Goal: Task Accomplishment & Management: Complete application form

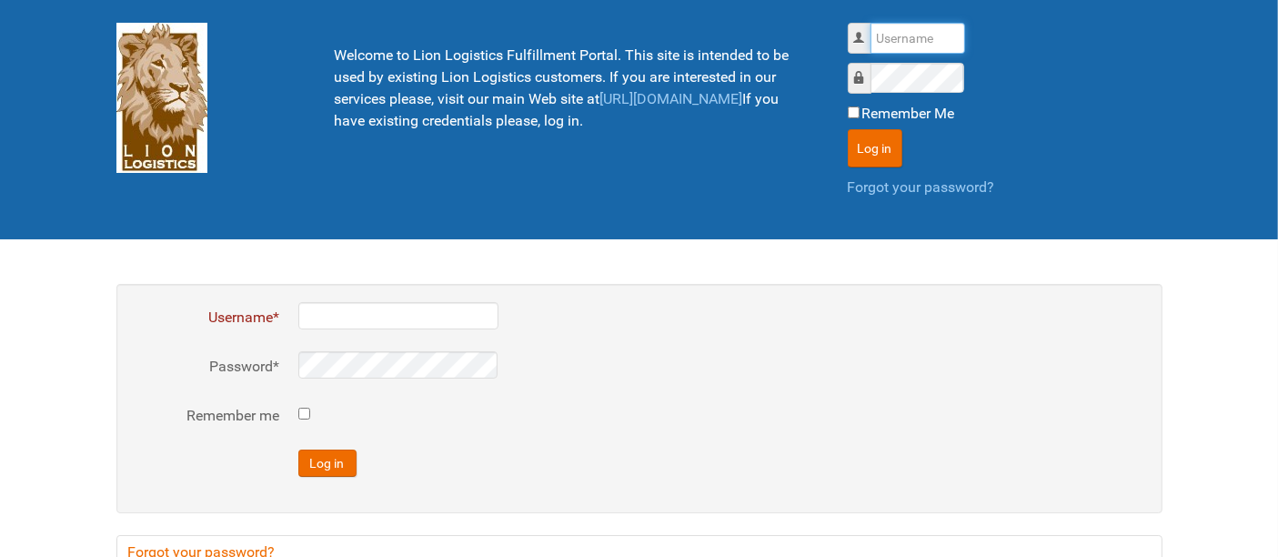
click at [892, 35] on input "Username" at bounding box center [918, 38] width 95 height 31
type input "al"
click at [848, 129] on button "Log in" at bounding box center [875, 148] width 55 height 38
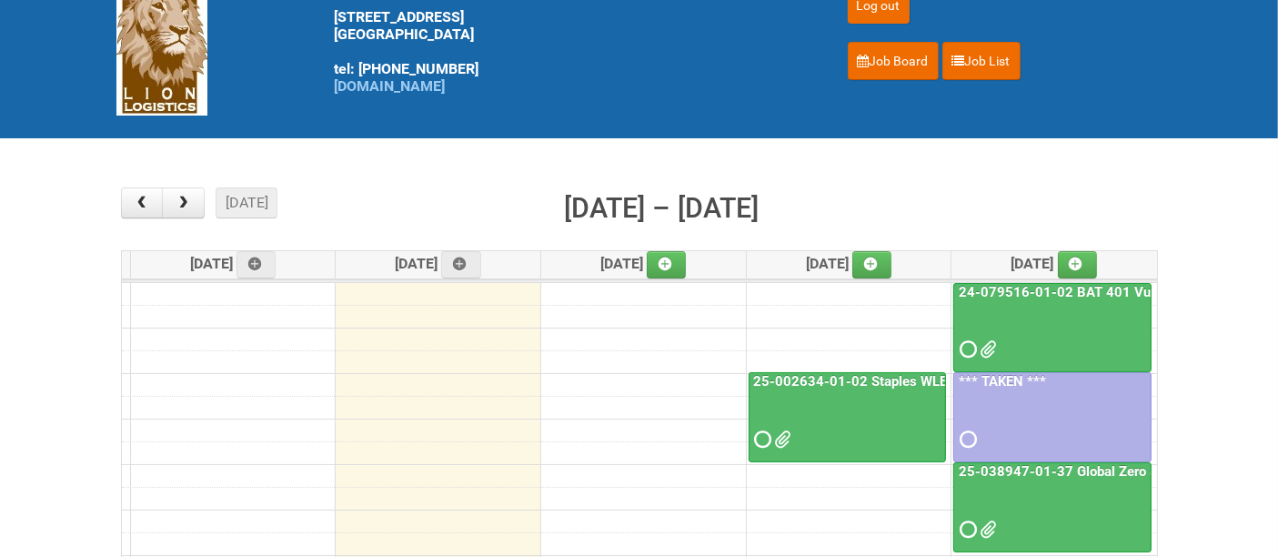
scroll to position [101, 0]
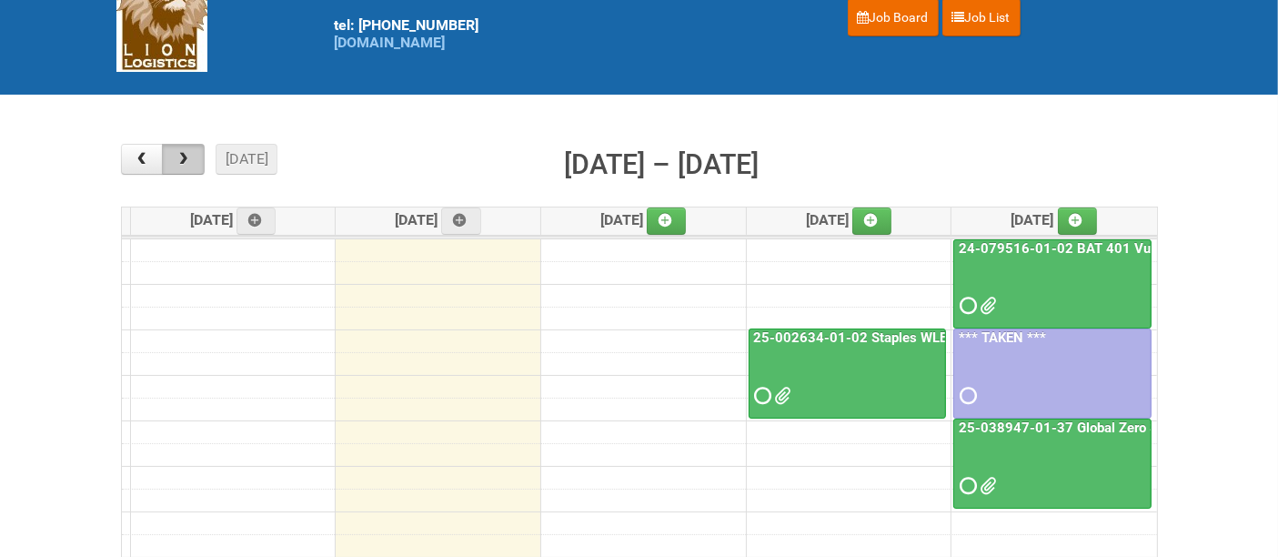
click at [186, 160] on span "button" at bounding box center [183, 159] width 17 height 15
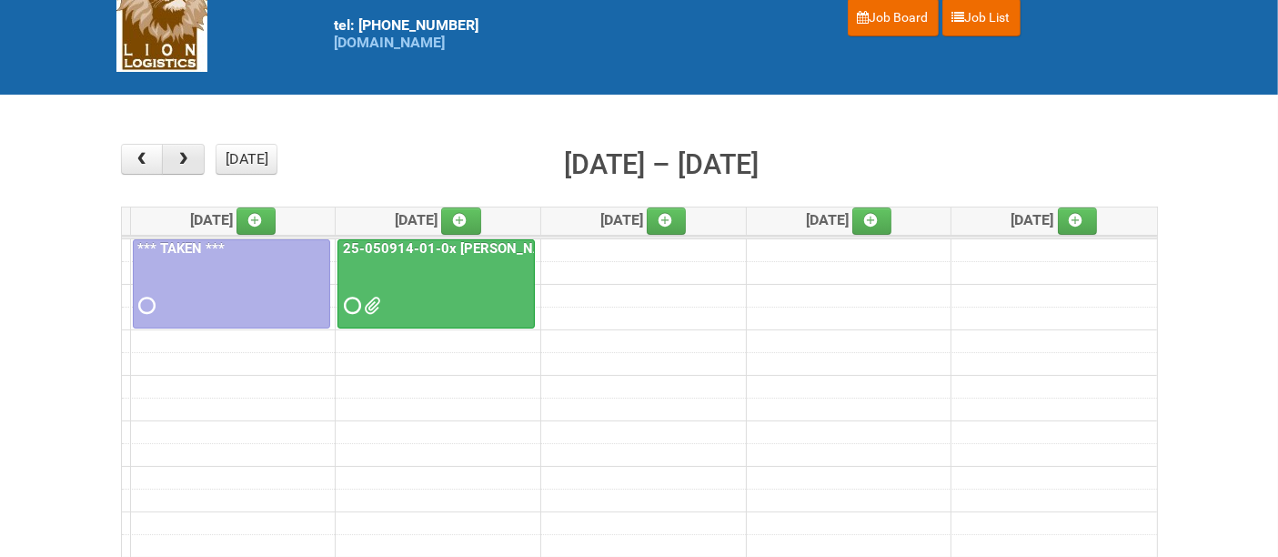
click at [186, 160] on span "button" at bounding box center [183, 159] width 17 height 15
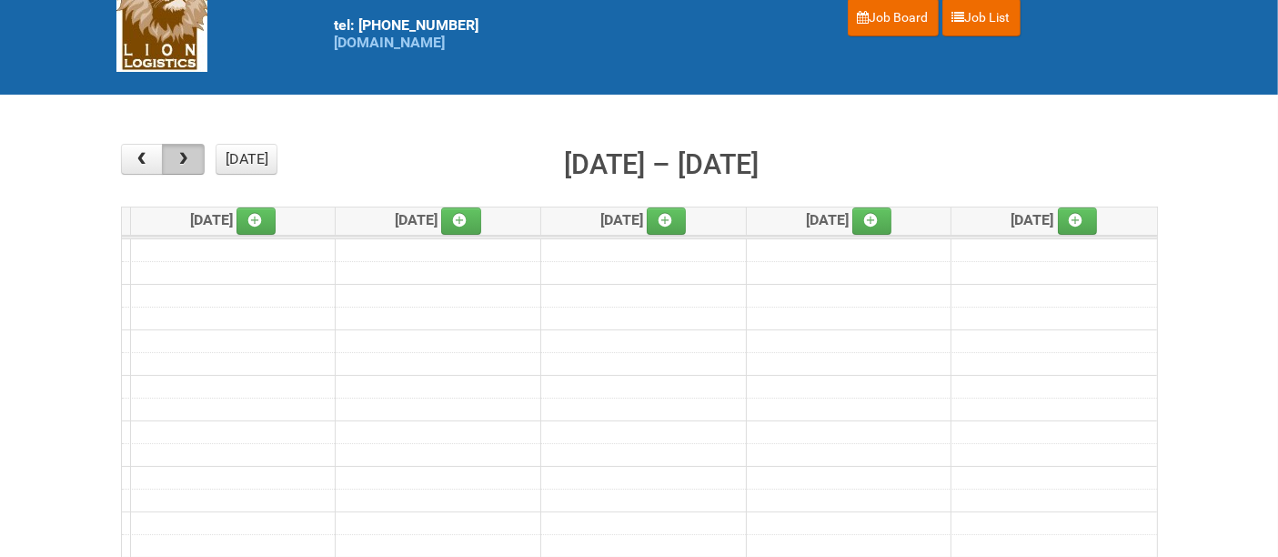
click at [186, 160] on span "button" at bounding box center [183, 159] width 17 height 15
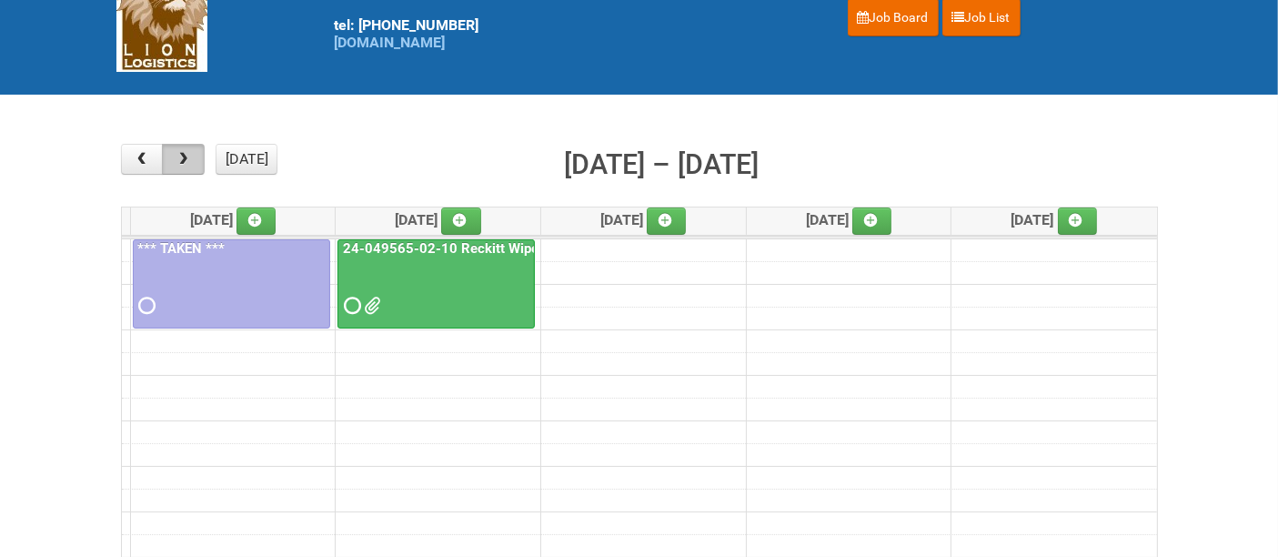
click at [186, 160] on span "button" at bounding box center [183, 159] width 17 height 15
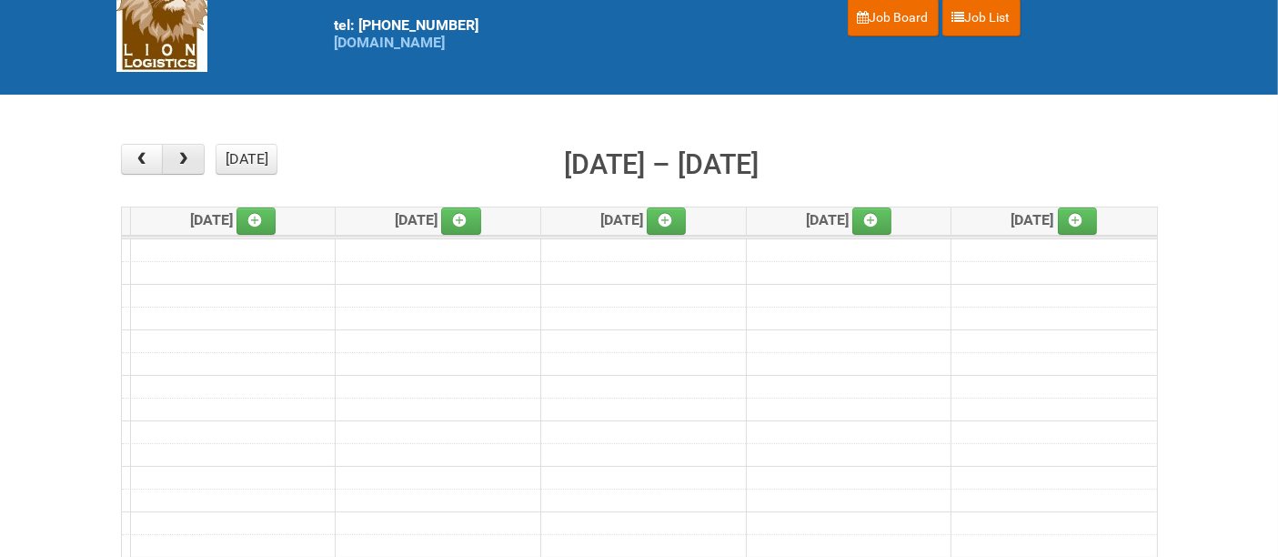
click at [186, 161] on span "button" at bounding box center [183, 159] width 17 height 15
click at [136, 149] on button "button" at bounding box center [142, 159] width 43 height 31
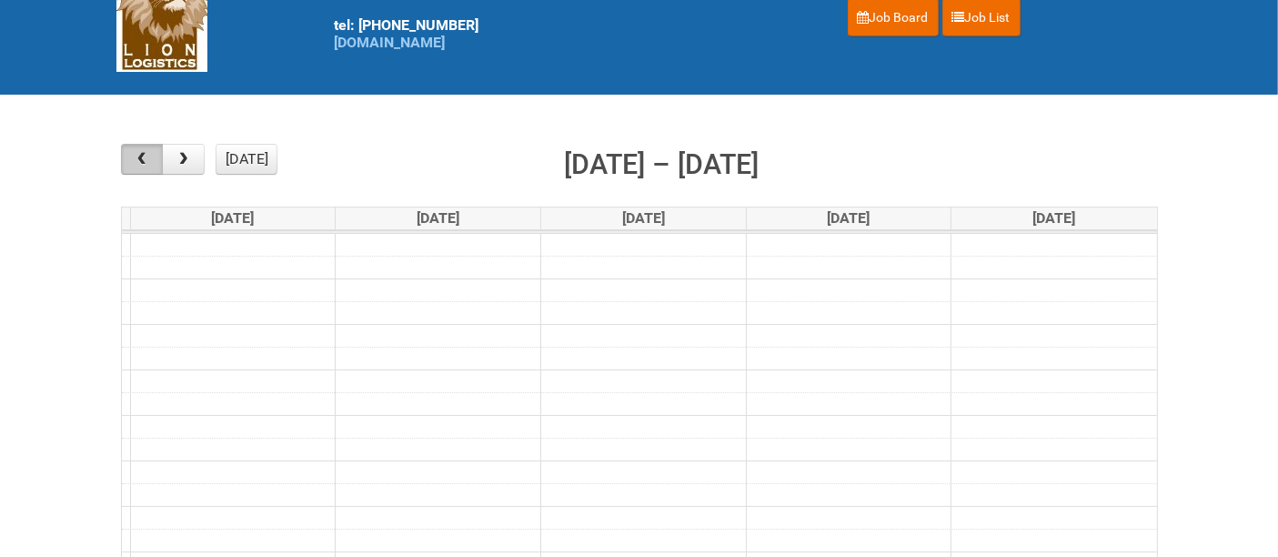
click at [136, 149] on button "button" at bounding box center [142, 159] width 43 height 31
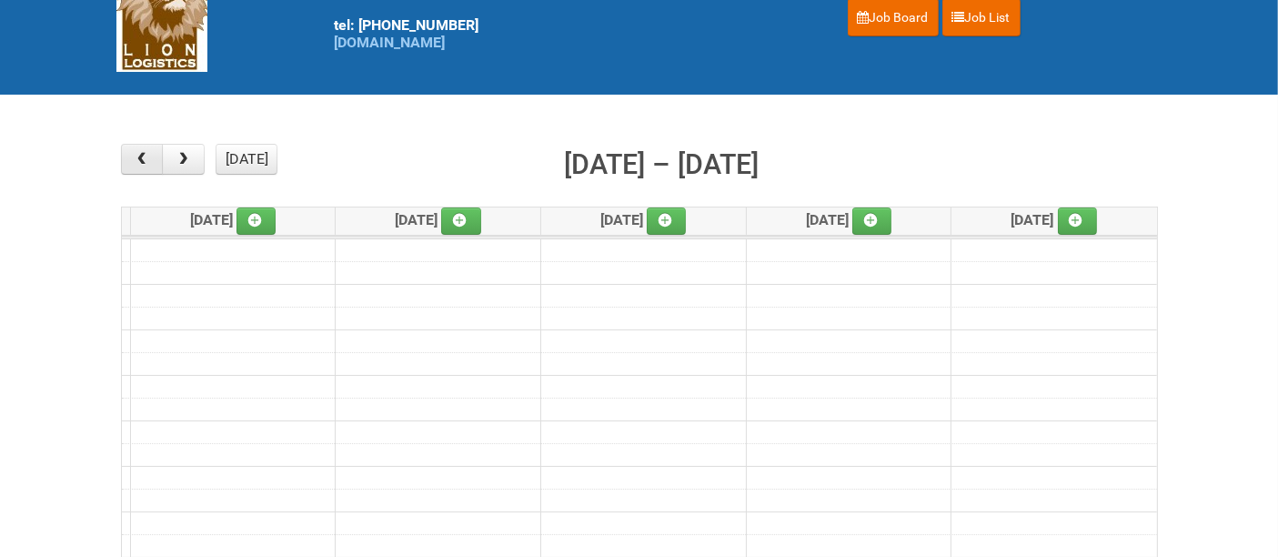
click at [136, 149] on button "button" at bounding box center [142, 159] width 43 height 31
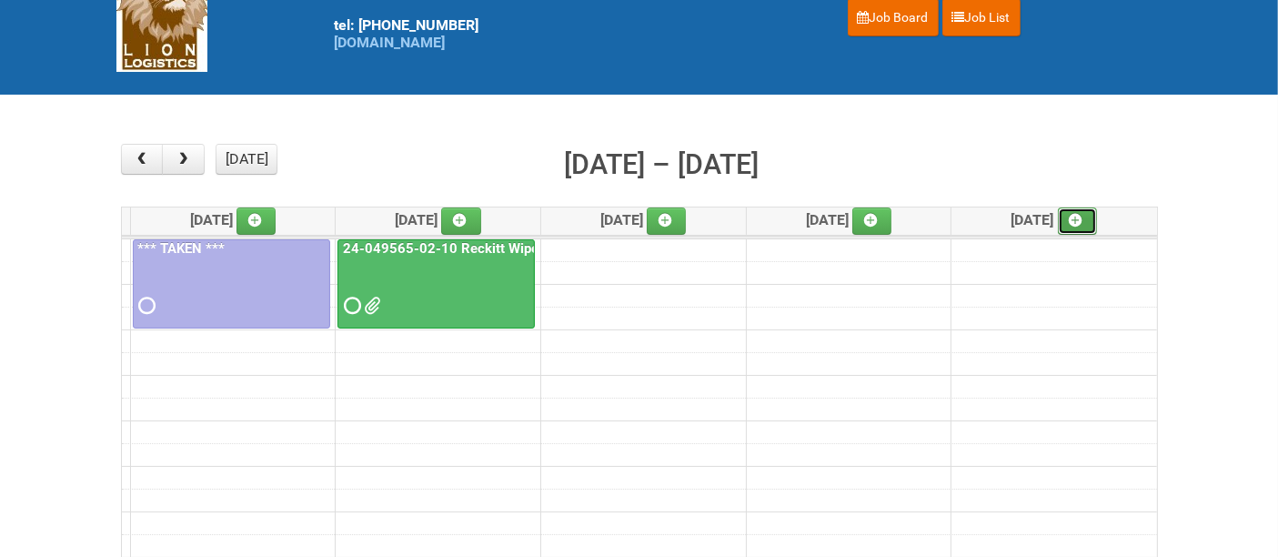
click at [1083, 215] on icon at bounding box center [1076, 220] width 13 height 13
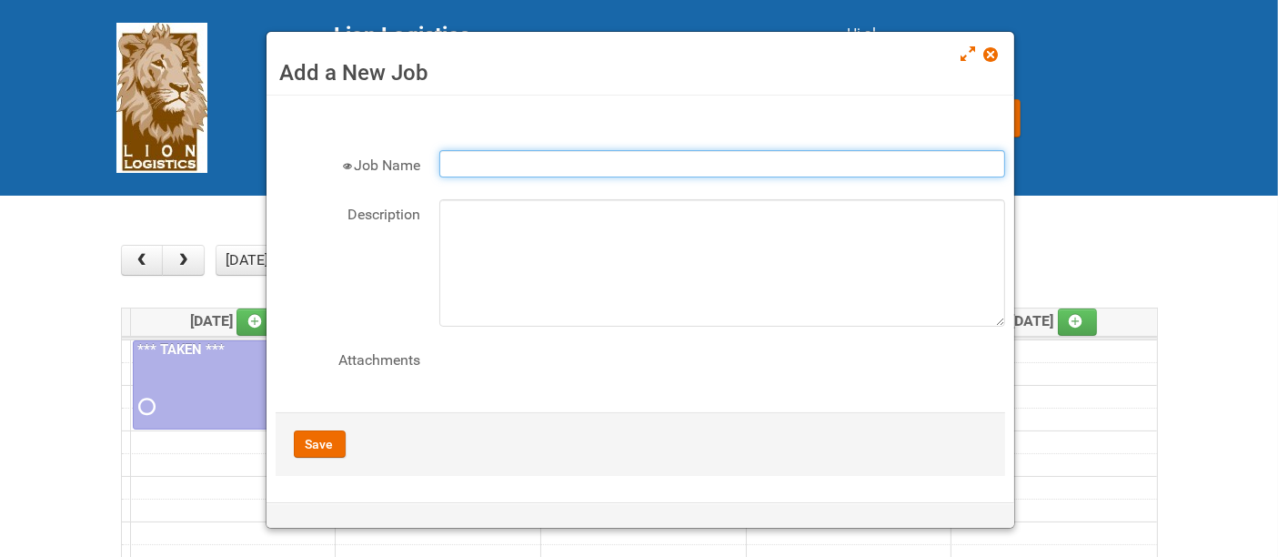
click at [493, 162] on input "Job Name" at bounding box center [722, 163] width 566 height 27
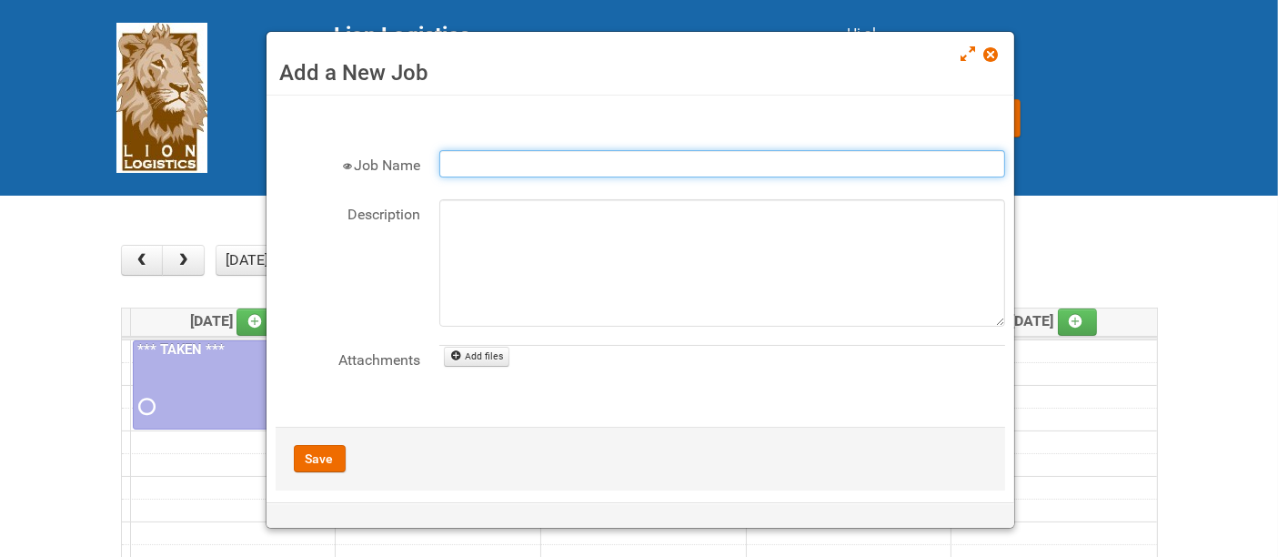
paste input "25-058978 BUT LCM Lash Idole US / Retest - Lion"
drag, startPoint x: 693, startPoint y: 159, endPoint x: 919, endPoint y: 132, distance: 227.3
click at [918, 132] on form "× Job Name 25-058978 BUT LCM Lash Idole US / Retest - Lion Description Attachme…" at bounding box center [641, 298] width 730 height 386
type input "25-058978 BUT LCM Lash Idole US / Retest"
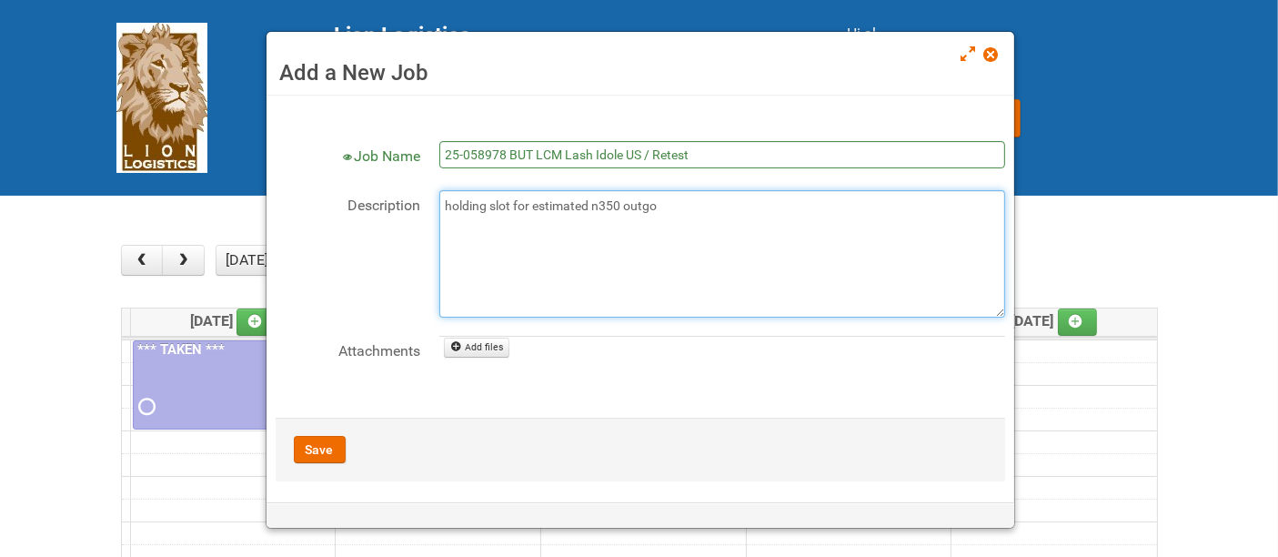
scroll to position [14, 0]
type textarea "holding slot for estimated n350 outgo"
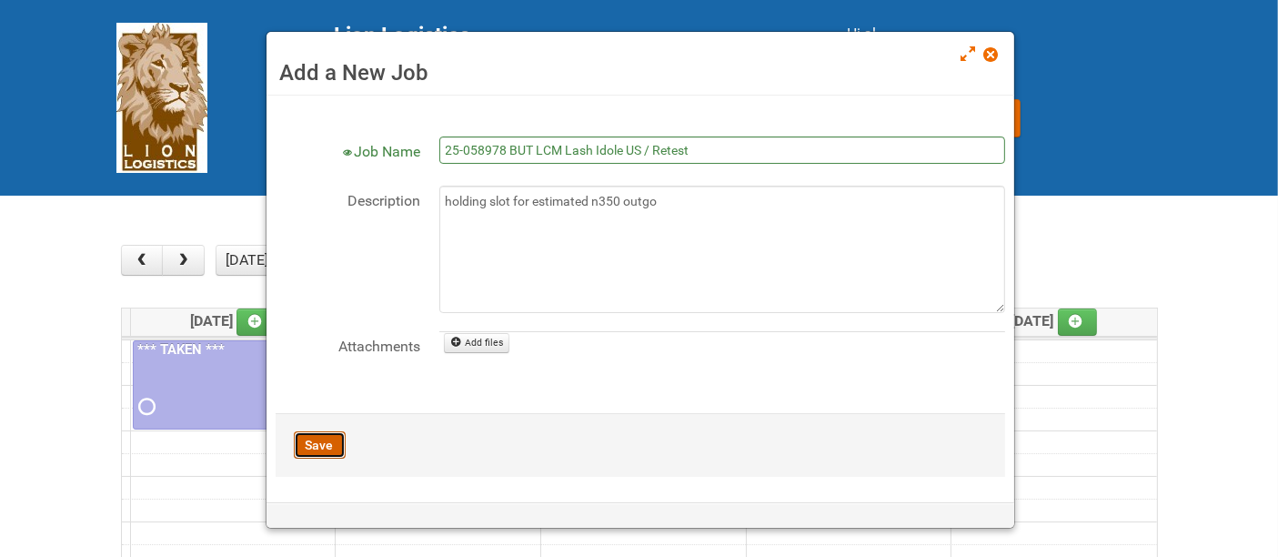
click at [323, 440] on button "Save" at bounding box center [320, 444] width 52 height 27
